Goal: Navigation & Orientation: Understand site structure

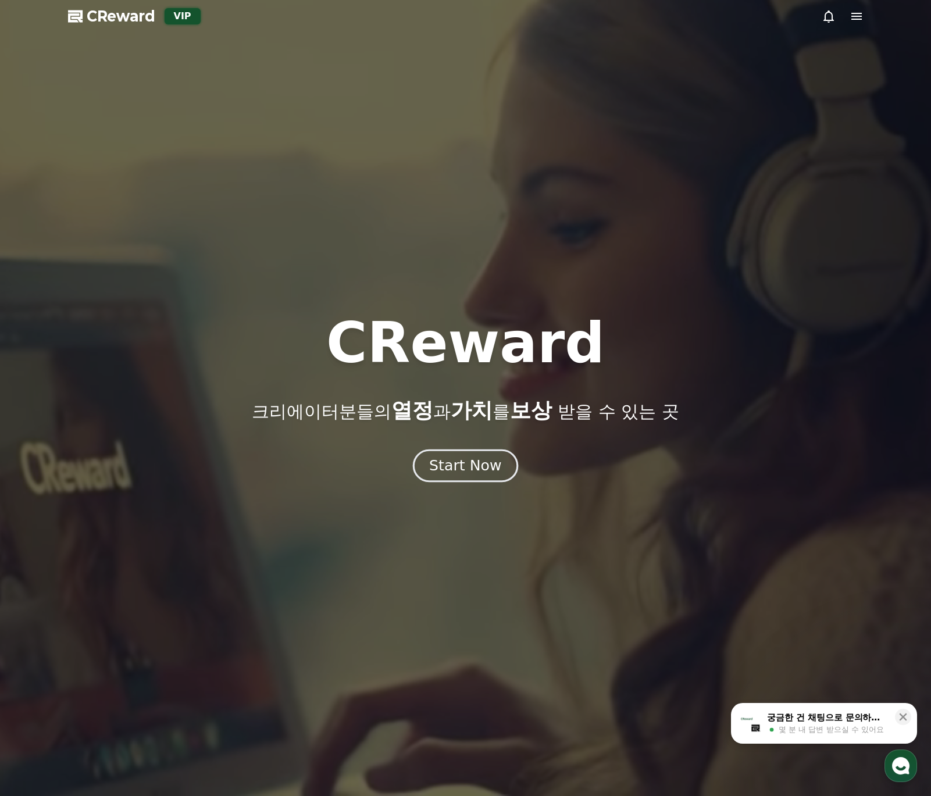
click at [463, 452] on button "Start Now" at bounding box center [465, 465] width 105 height 33
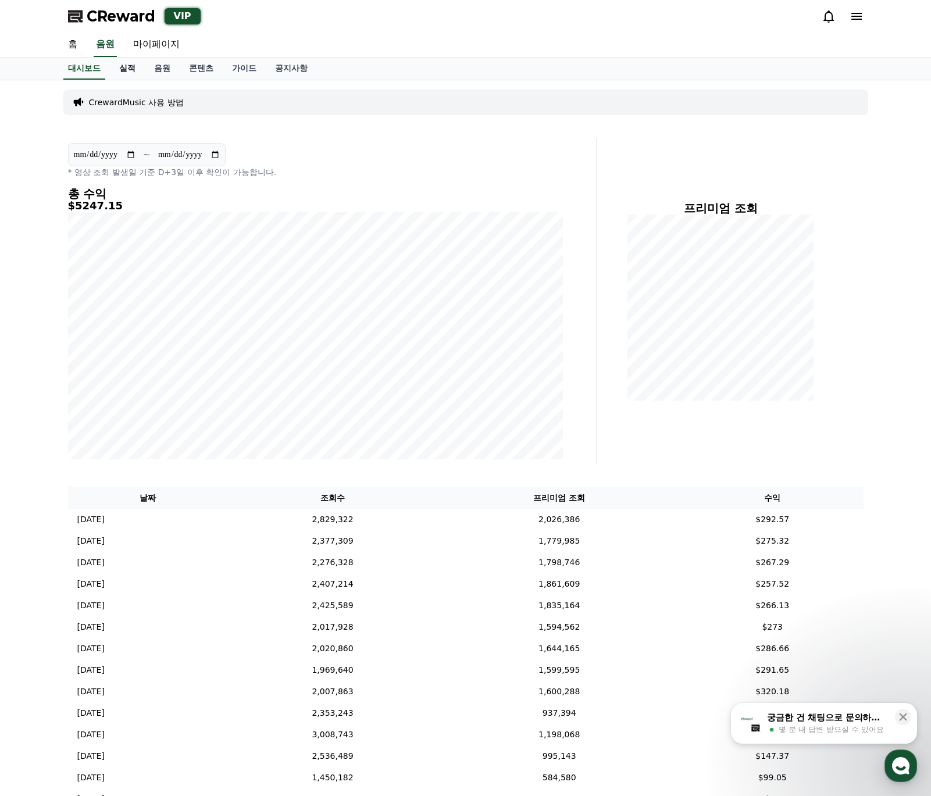
click at [133, 67] on link "실적" at bounding box center [127, 69] width 35 height 22
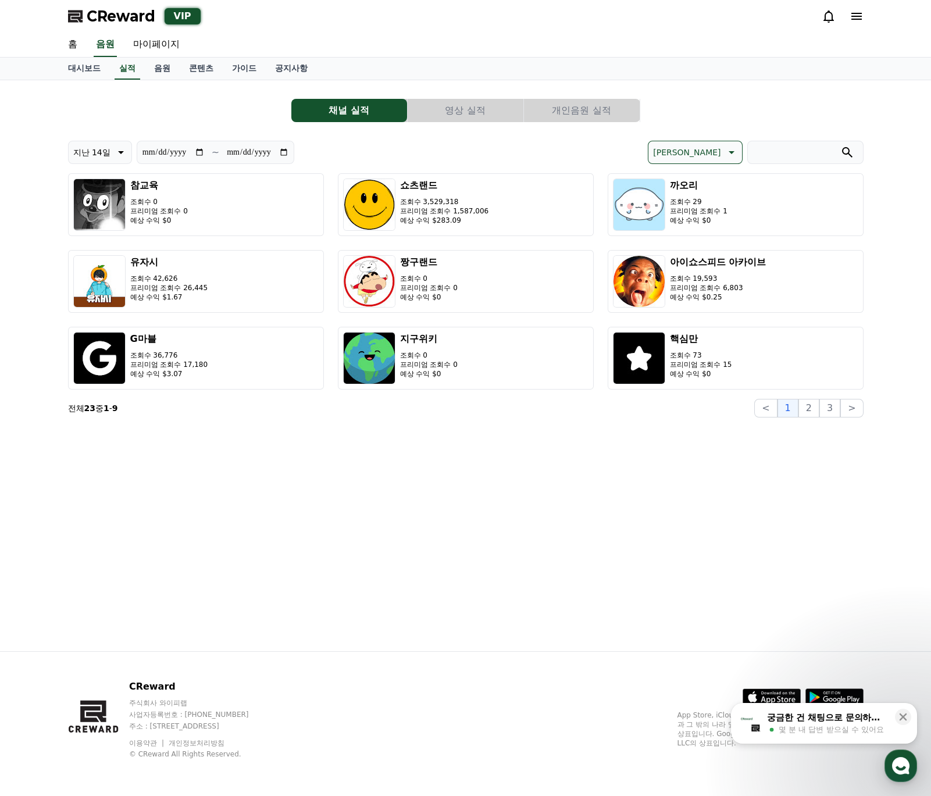
click at [497, 116] on button "영상 실적" at bounding box center [465, 110] width 116 height 23
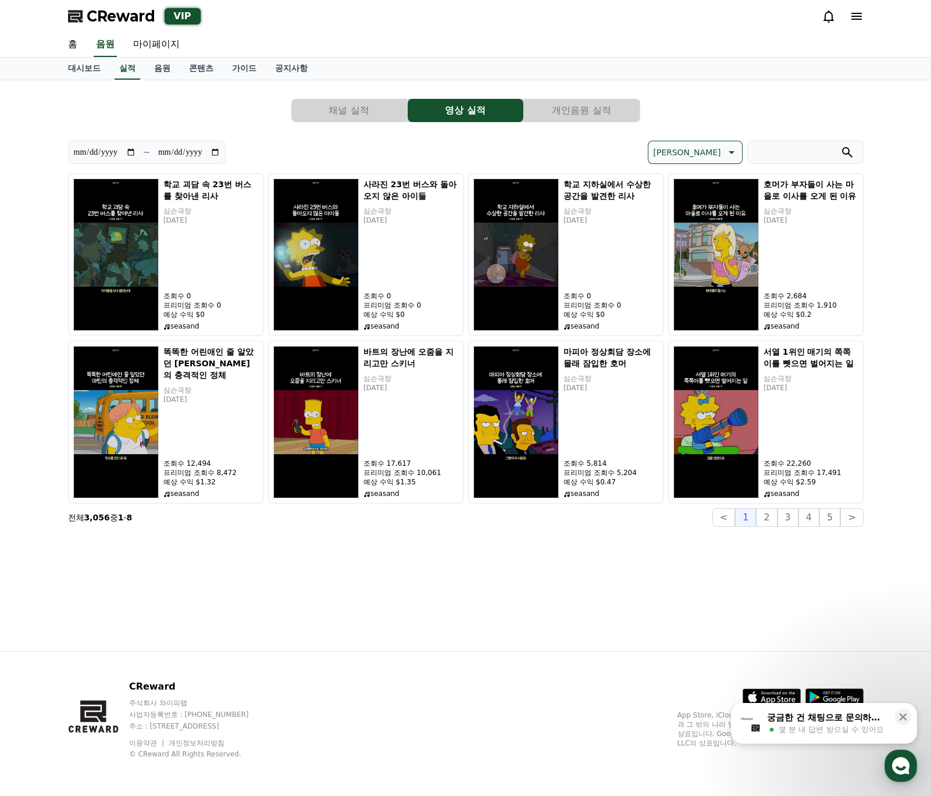
click at [599, 655] on div "CReward 주식회사 와이피랩 사업자등록번호 : [PHONE_NUMBER] 주소 : [STREET_ADDRESS] 이용약관 개인정보처리방침 …" at bounding box center [466, 724] width 814 height 144
click at [164, 77] on link "음원" at bounding box center [162, 69] width 35 height 22
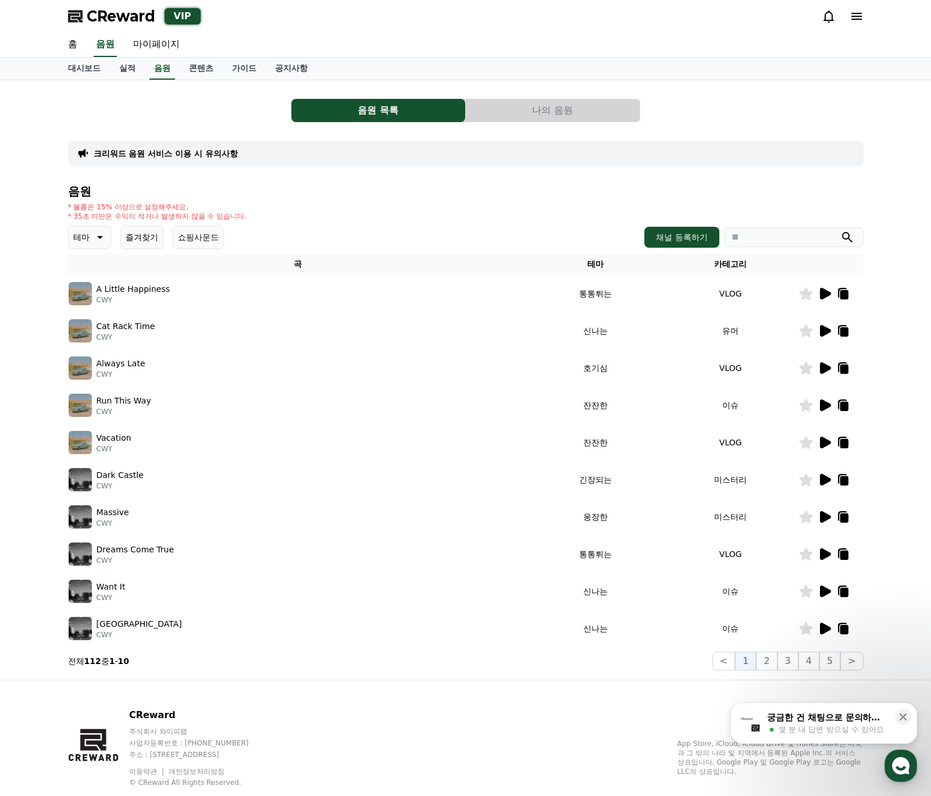
click at [824, 294] on icon at bounding box center [825, 294] width 11 height 12
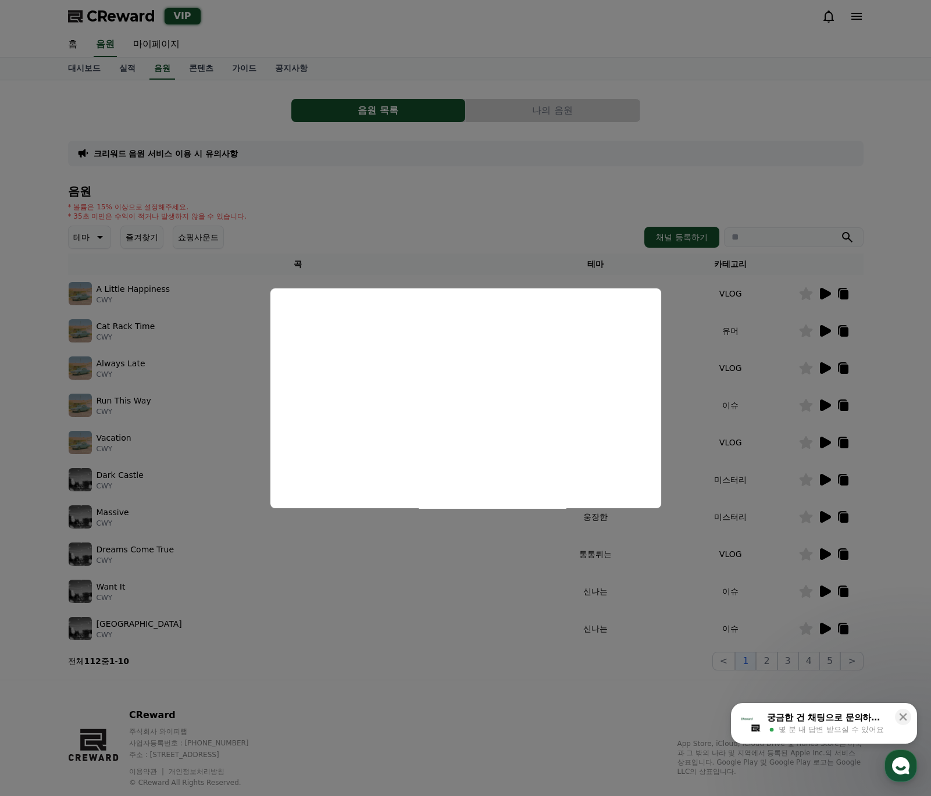
click at [495, 242] on button "close modal" at bounding box center [465, 398] width 931 height 796
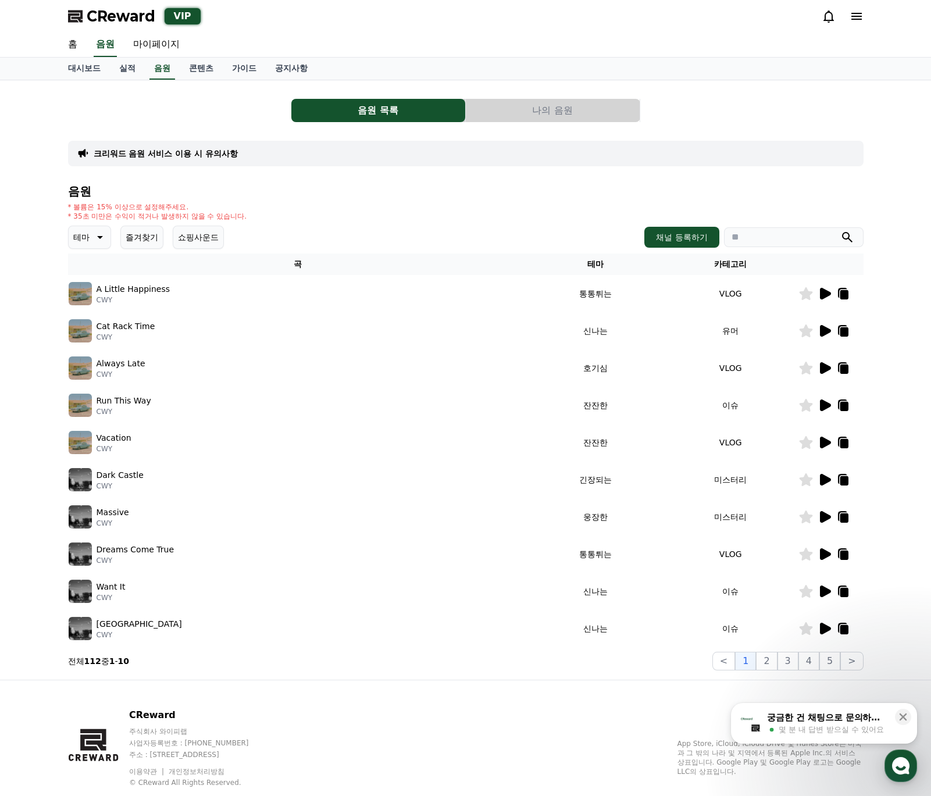
click at [824, 332] on icon at bounding box center [825, 331] width 11 height 12
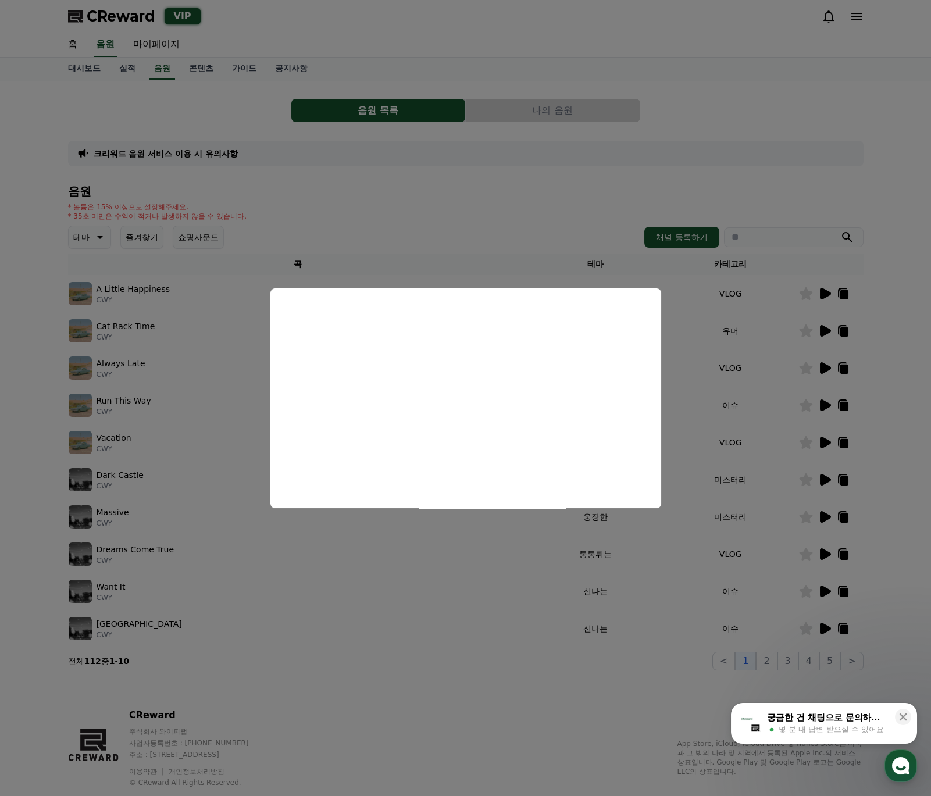
click at [432, 637] on button "close modal" at bounding box center [465, 398] width 931 height 796
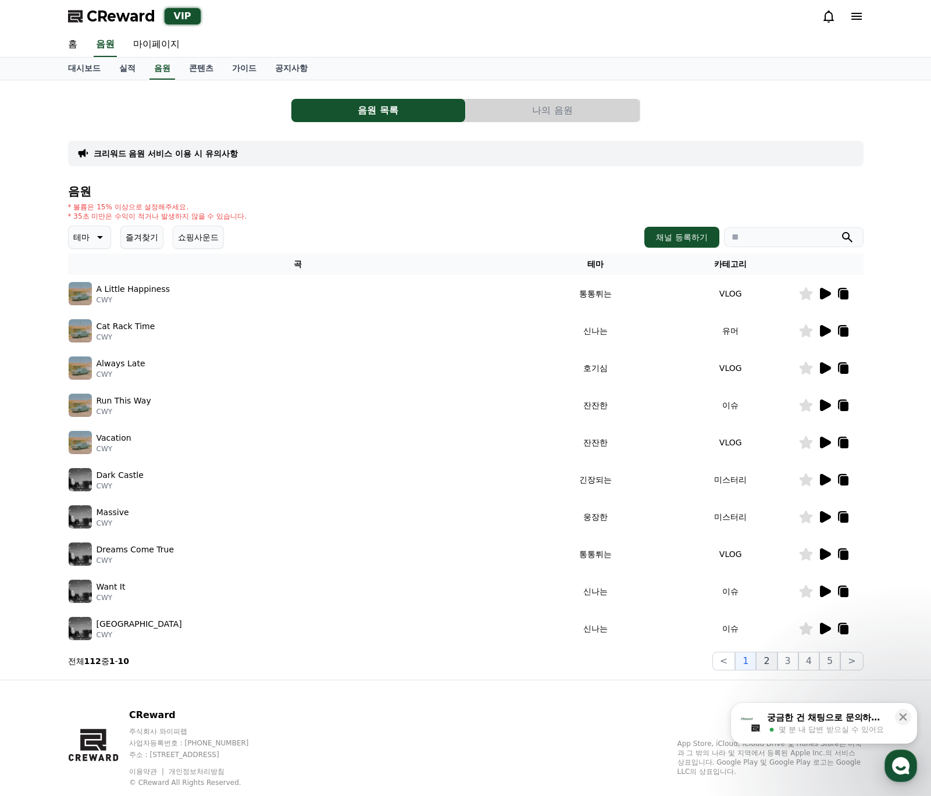
click at [767, 654] on button "2" at bounding box center [766, 661] width 21 height 19
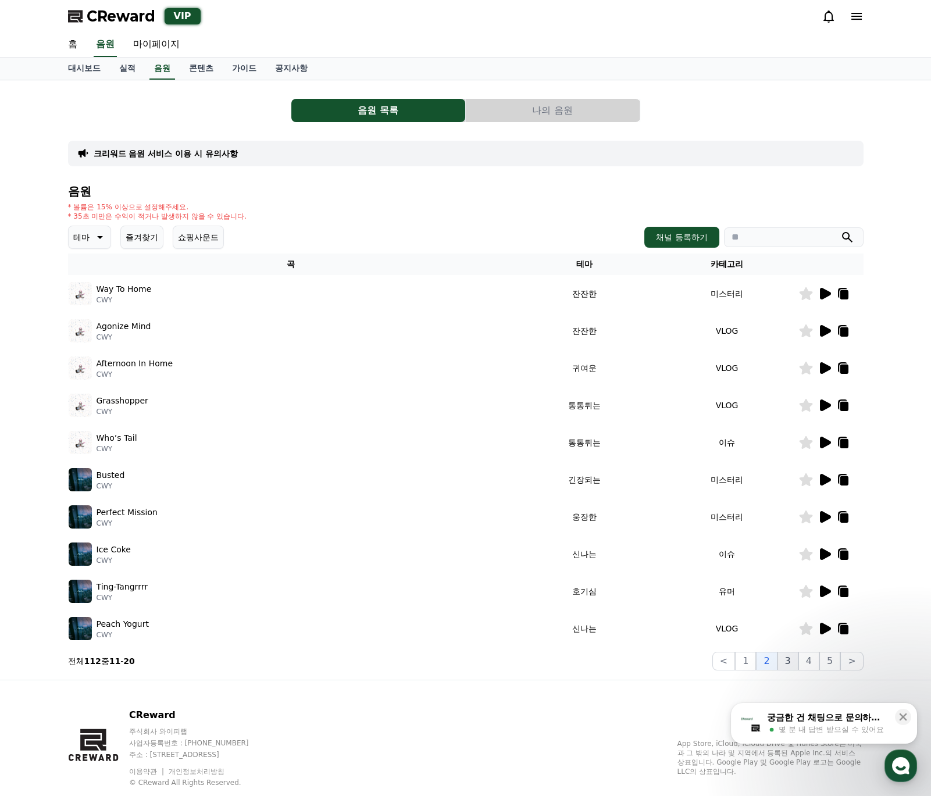
click at [787, 661] on button "3" at bounding box center [787, 661] width 21 height 19
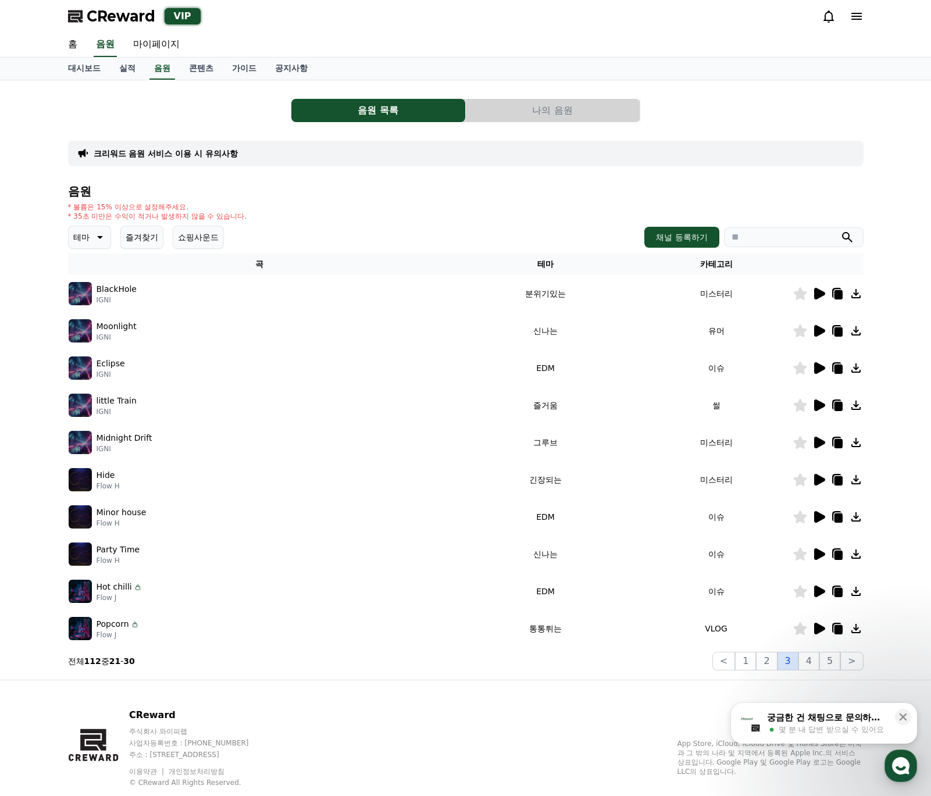
click at [786, 663] on button "3" at bounding box center [787, 661] width 21 height 19
click at [773, 665] on button "2" at bounding box center [766, 661] width 21 height 19
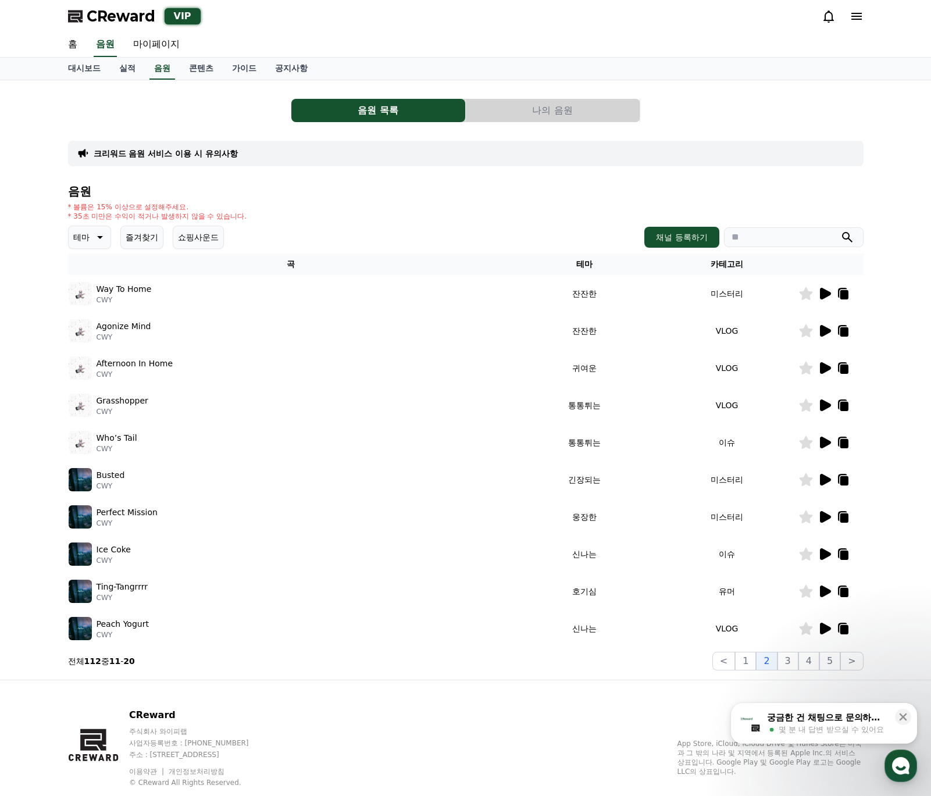
click at [824, 636] on td at bounding box center [830, 628] width 65 height 37
click at [824, 632] on td at bounding box center [830, 628] width 65 height 37
click at [824, 623] on icon at bounding box center [824, 628] width 14 height 14
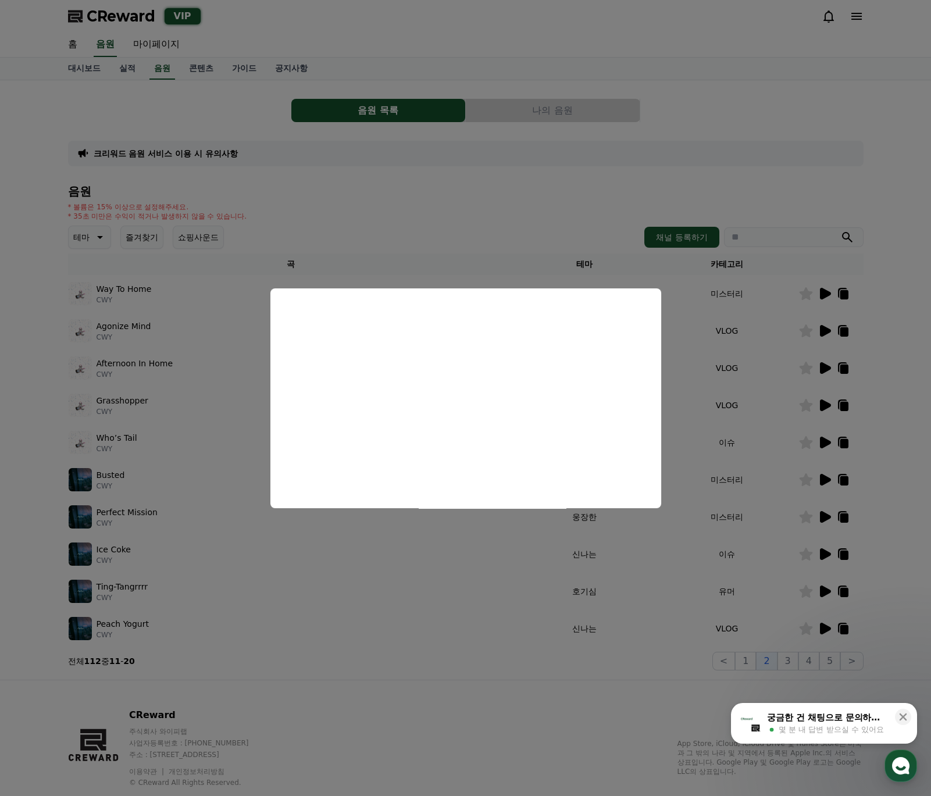
click at [356, 698] on button "close modal" at bounding box center [465, 398] width 931 height 796
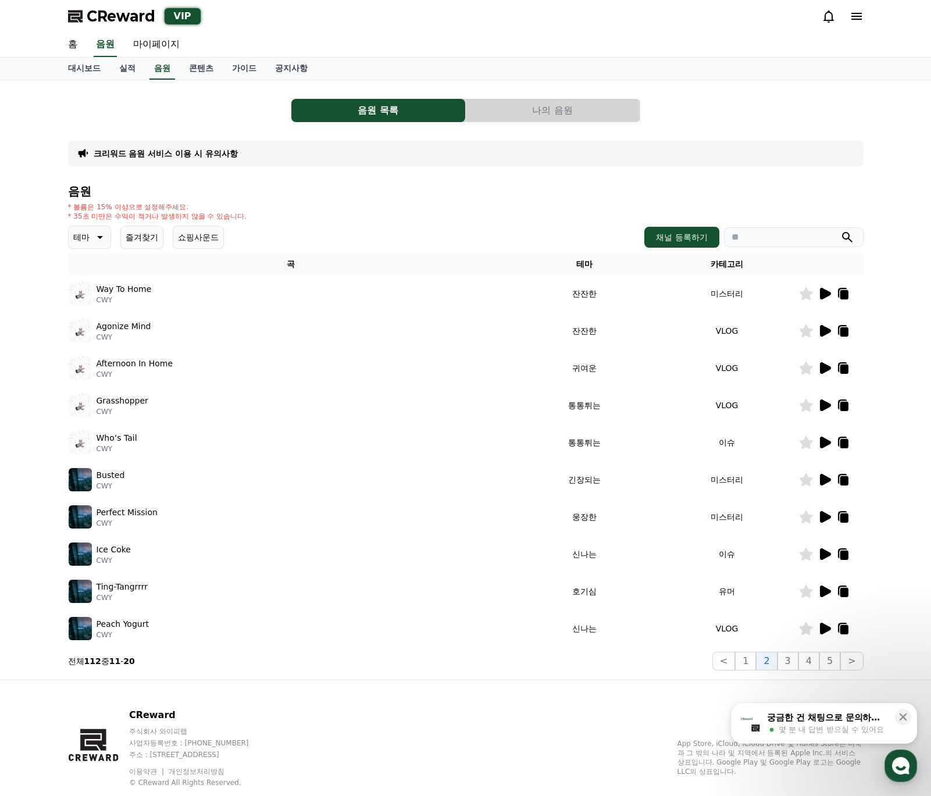
click at [518, 110] on button "나의 음원" at bounding box center [553, 110] width 174 height 23
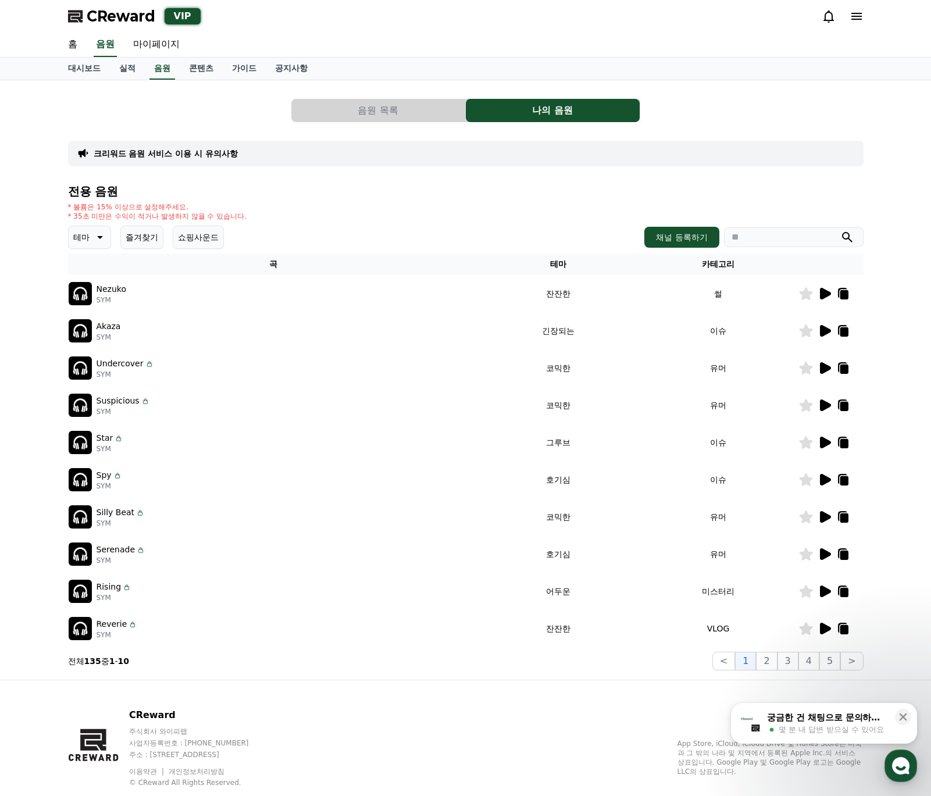
click at [435, 114] on button "음원 목록" at bounding box center [378, 110] width 174 height 23
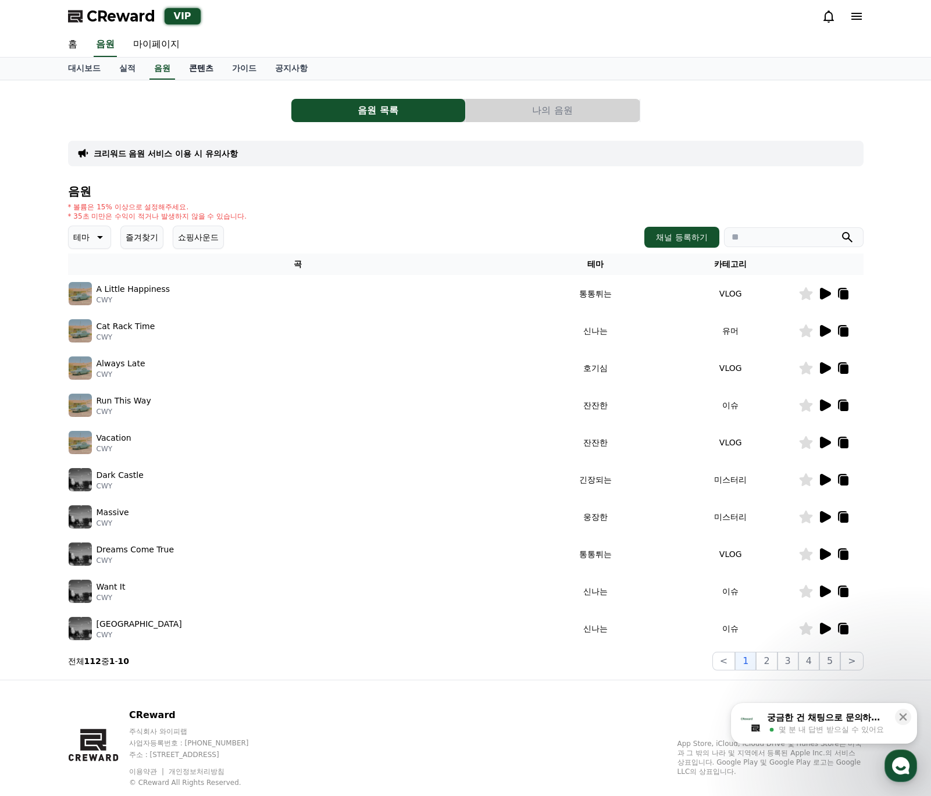
click at [194, 70] on link "콘텐츠" at bounding box center [201, 69] width 43 height 22
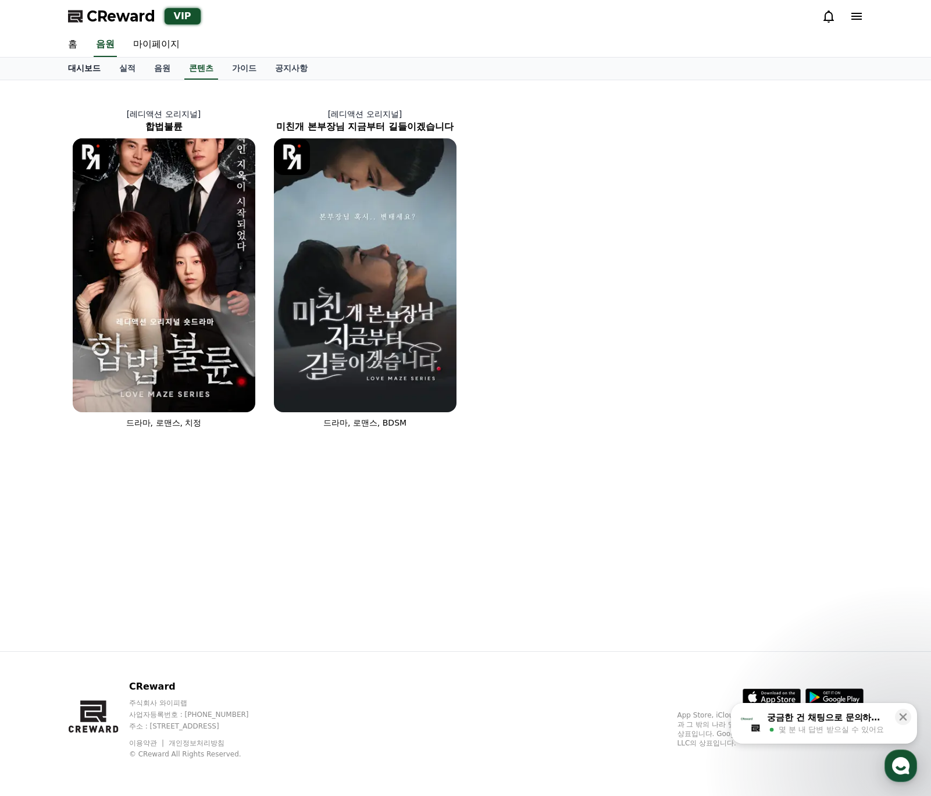
click at [101, 67] on link "대시보드" at bounding box center [84, 69] width 51 height 22
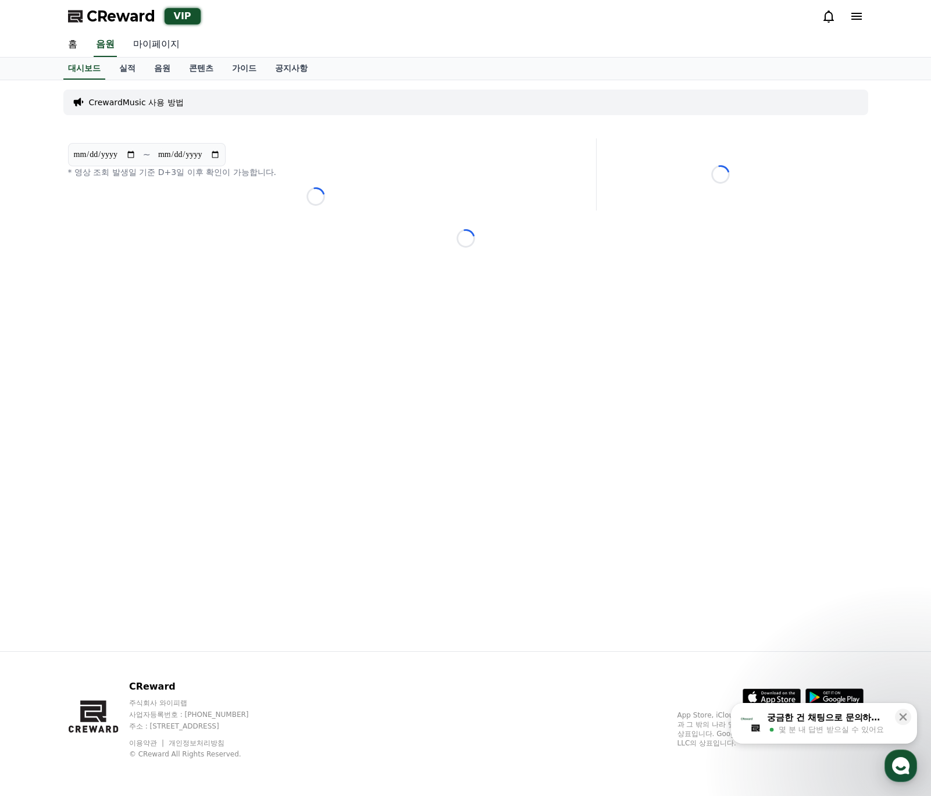
click at [142, 42] on link "마이페이지" at bounding box center [156, 45] width 65 height 24
select select "**********"
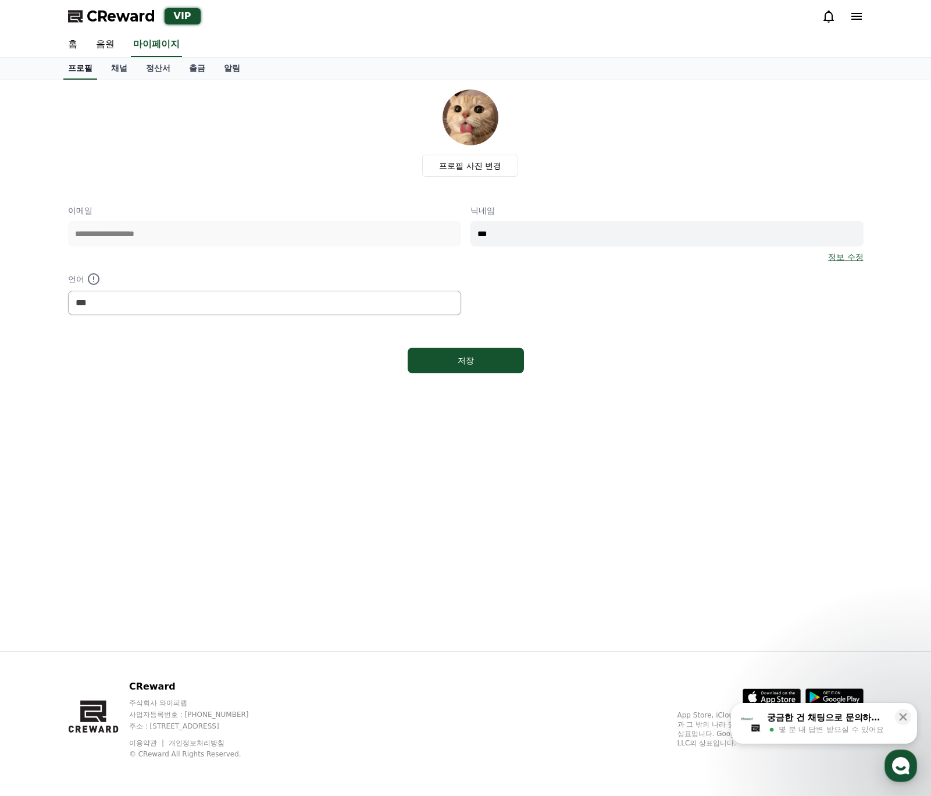
click at [85, 60] on link "프로필" at bounding box center [80, 69] width 34 height 22
click at [65, 40] on link "홈" at bounding box center [73, 45] width 28 height 24
